Goal: Find specific page/section: Locate a particular part of the current website

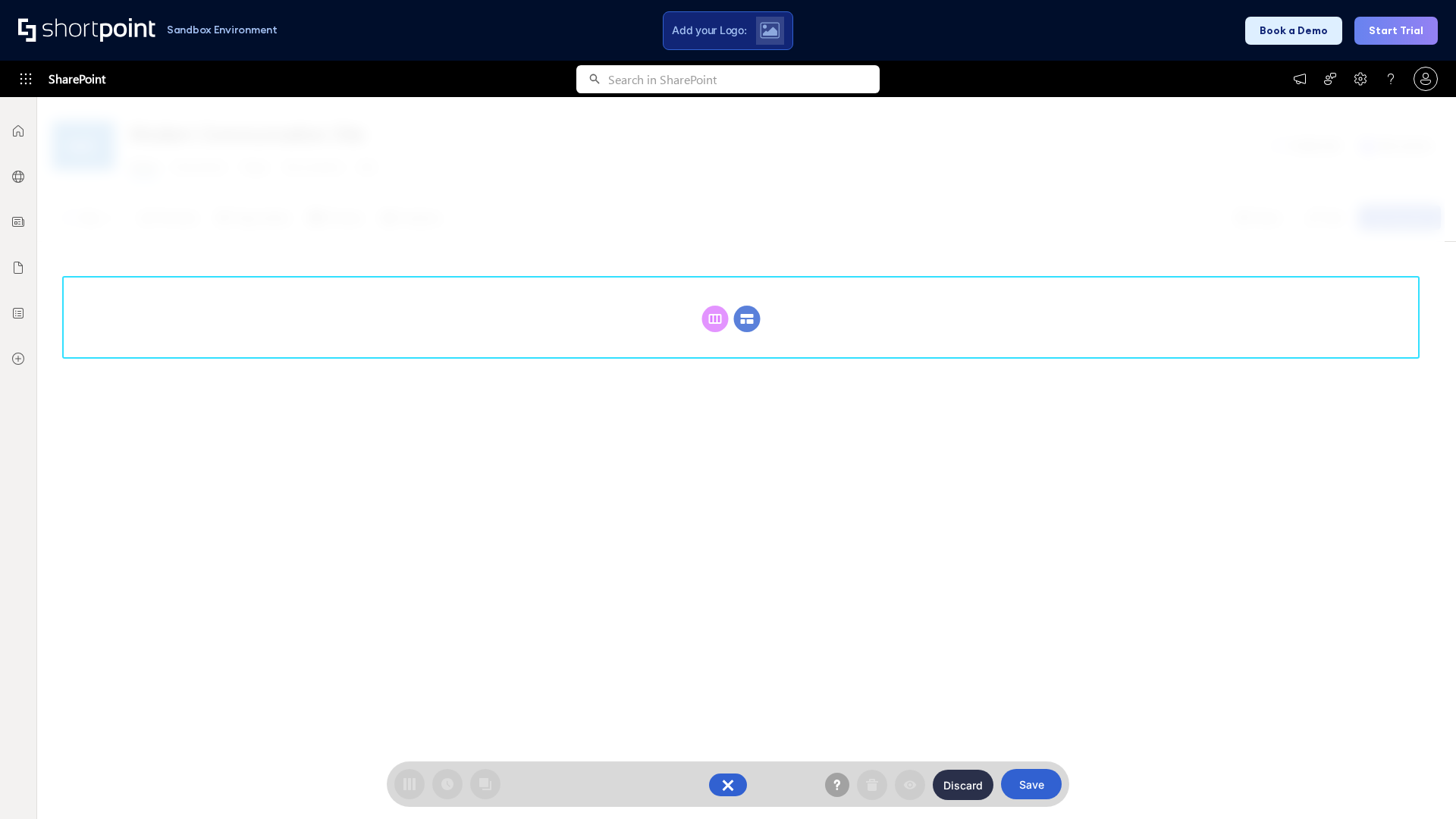
click at [747, 319] on circle at bounding box center [747, 319] width 27 height 27
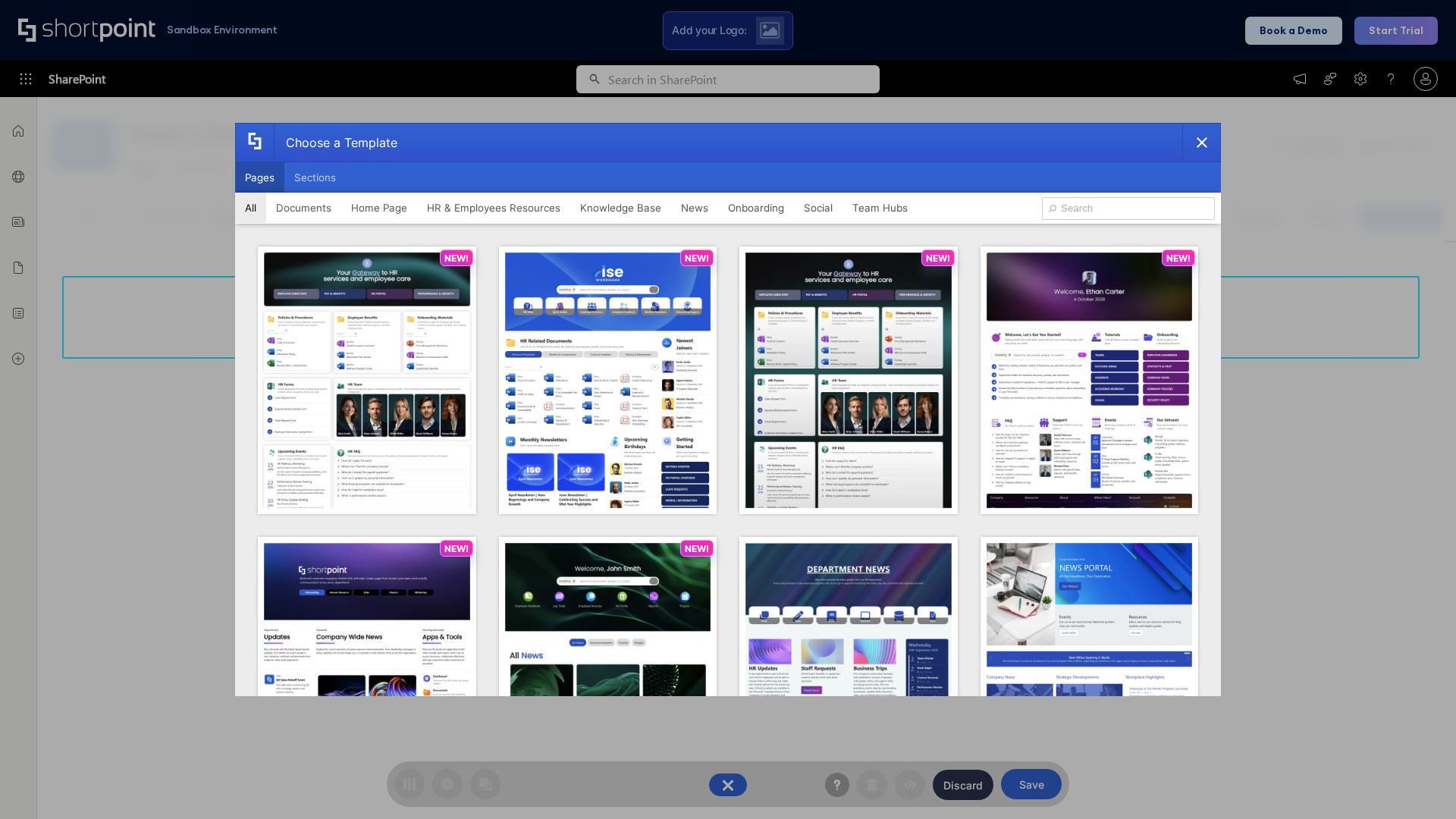
click at [259, 178] on button "Pages" at bounding box center [259, 177] width 49 height 31
type input "Intranet Layout 1"
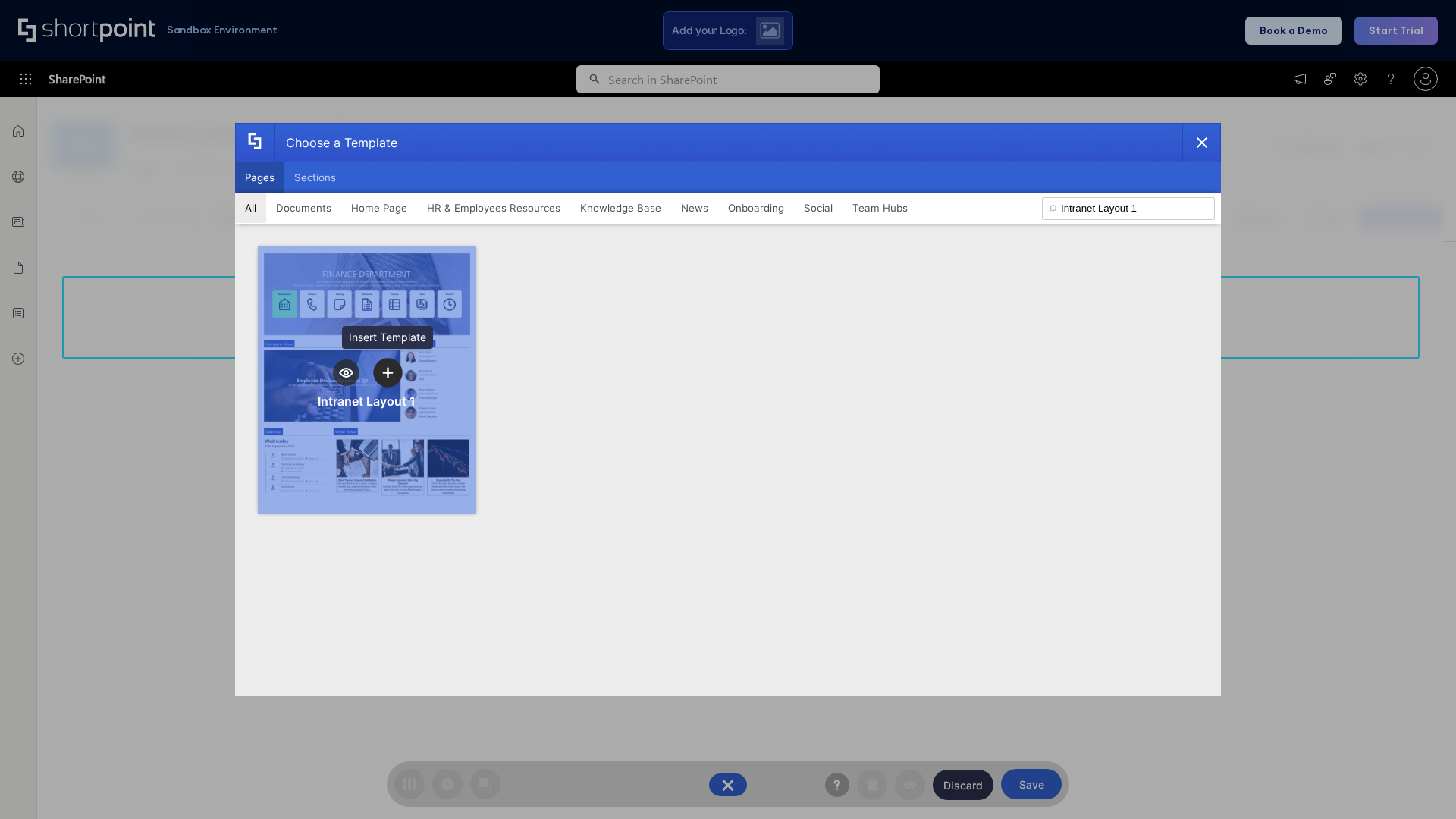
click at [387, 372] on icon "template selector" at bounding box center [387, 372] width 10 height 10
